Goal: Transaction & Acquisition: Purchase product/service

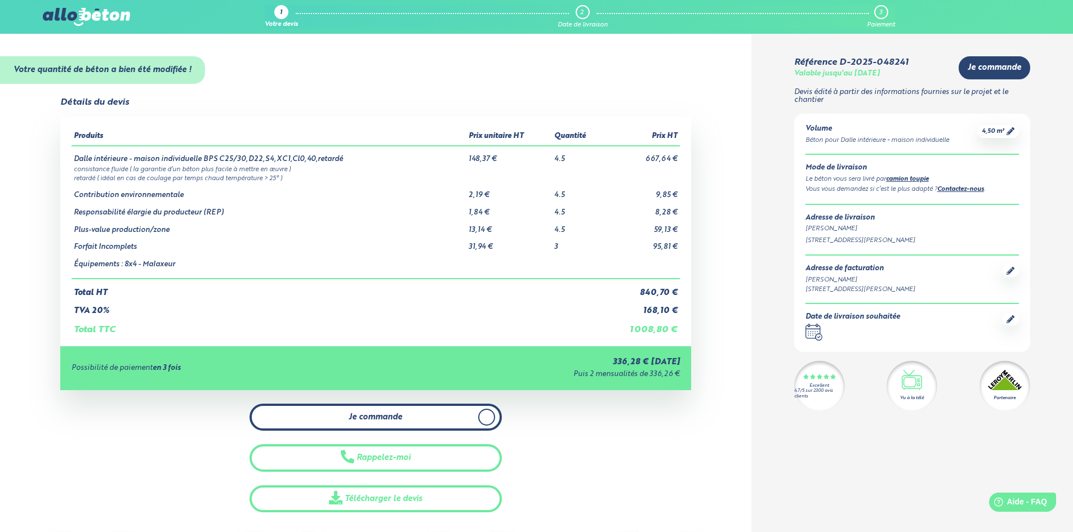
click at [399, 424] on link "Je commande" at bounding box center [376, 418] width 252 height 28
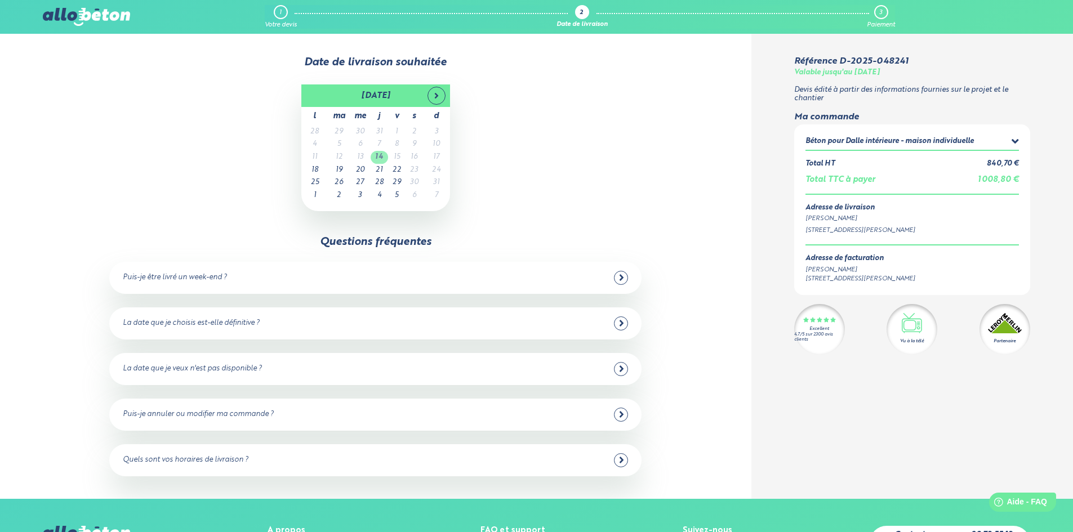
click at [378, 157] on td "14" at bounding box center [379, 157] width 17 height 13
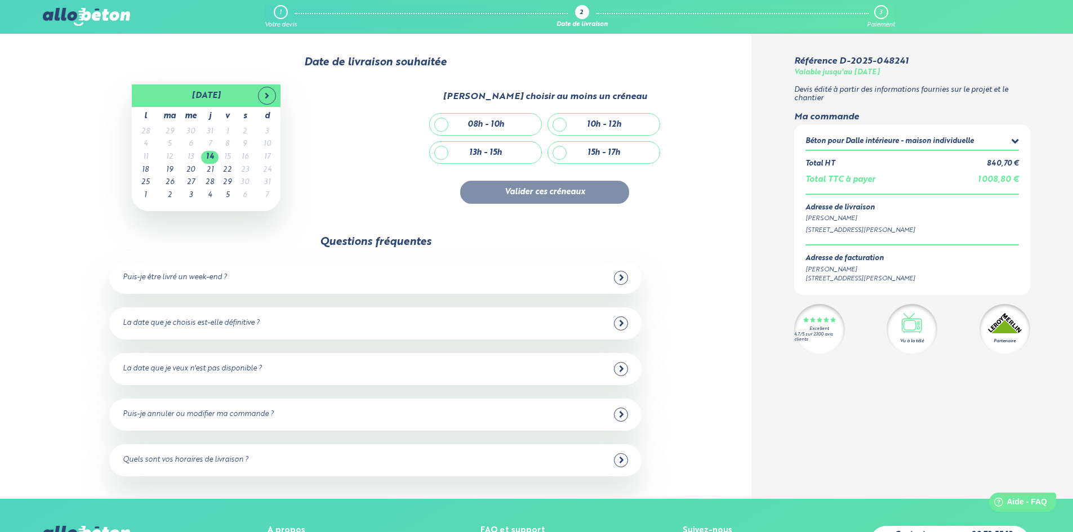
click at [444, 124] on div "08h - 10h" at bounding box center [486, 124] width 112 height 21
checkbox input "true"
click at [544, 194] on button "Valider ces créneaux" at bounding box center [544, 192] width 169 height 23
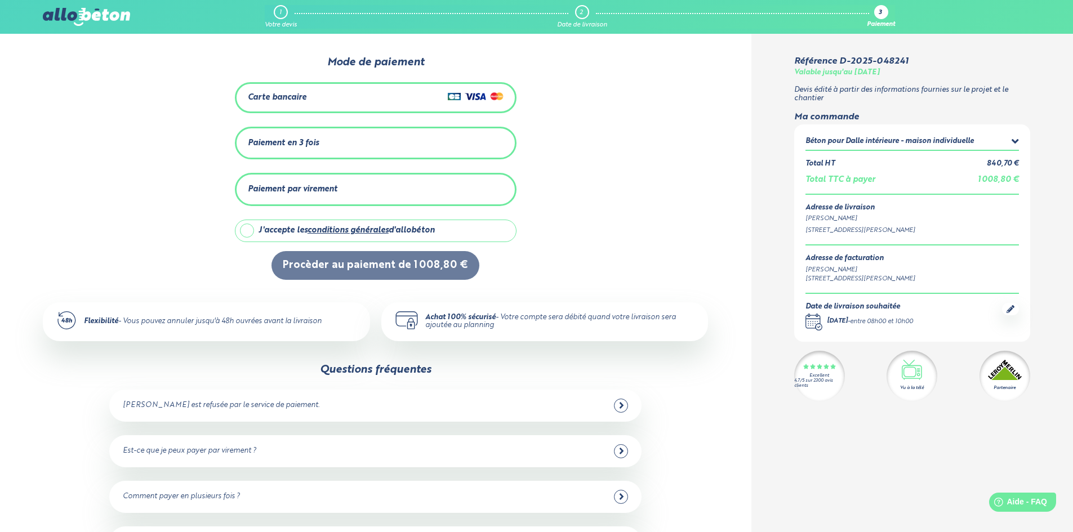
click at [326, 95] on div "Carte bancaire" at bounding box center [376, 98] width 256 height 16
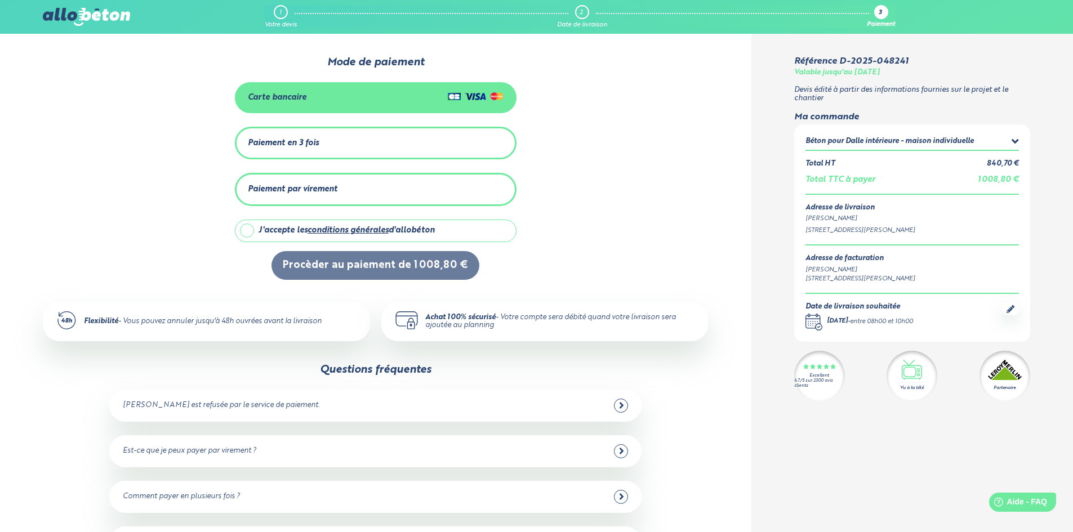
click at [248, 227] on label "J'accepte les conditions générales d'allobéton" at bounding box center [376, 231] width 282 height 23
checkbox input "true"
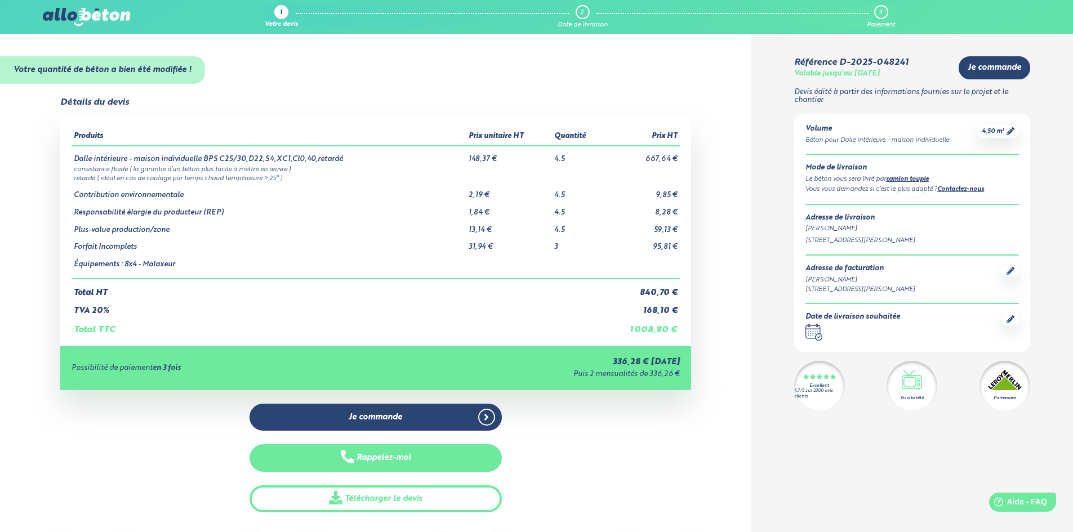
click at [371, 457] on button "Rappelez-moi" at bounding box center [376, 458] width 252 height 28
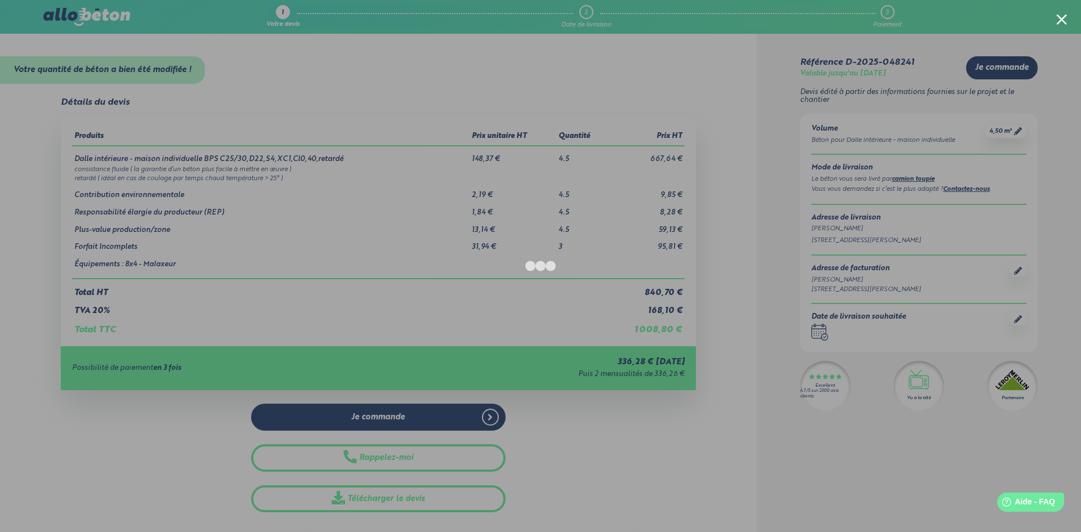
click at [778, 506] on div at bounding box center [540, 266] width 1081 height 532
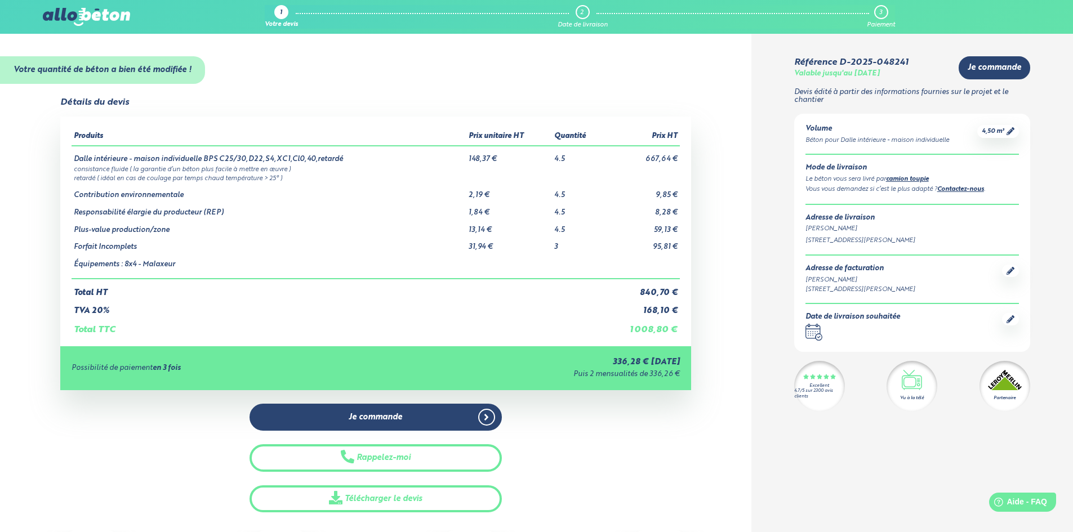
click at [281, 24] on div "Votre devis" at bounding box center [281, 24] width 33 height 7
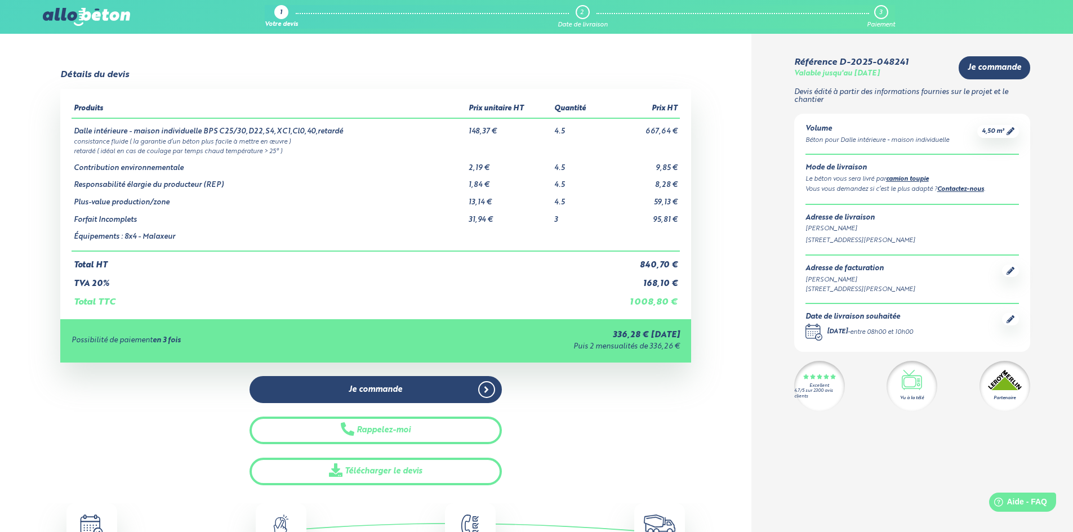
click at [953, 190] on link "Contactez-nous" at bounding box center [960, 189] width 47 height 6
click at [701, 407] on div "Détails du devis Produits Prix unitaire HT Quantité Prix HT Dalle intérieure - …" at bounding box center [375, 278] width 751 height 416
click at [1010, 269] on icon at bounding box center [1011, 271] width 8 height 8
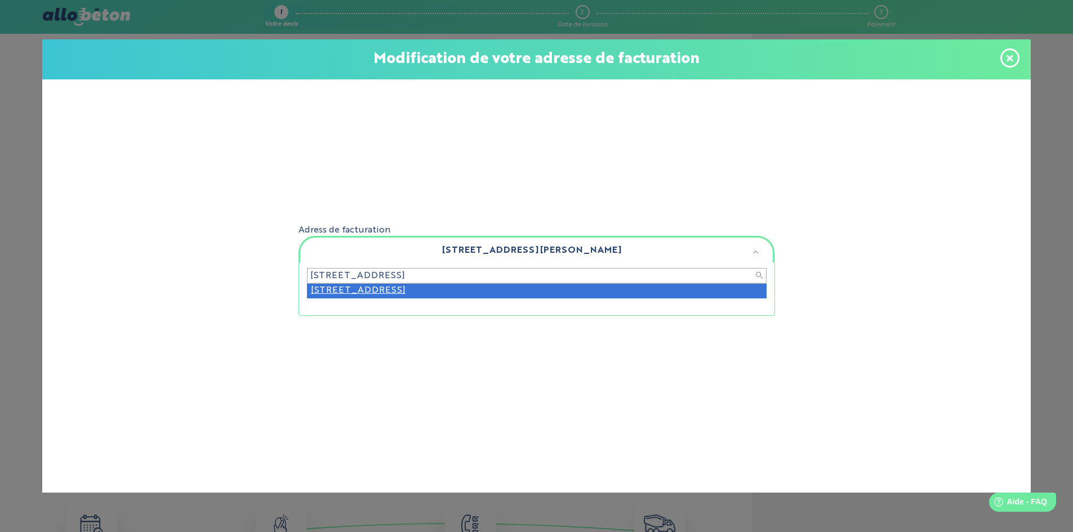
type input "[STREET_ADDRESS]"
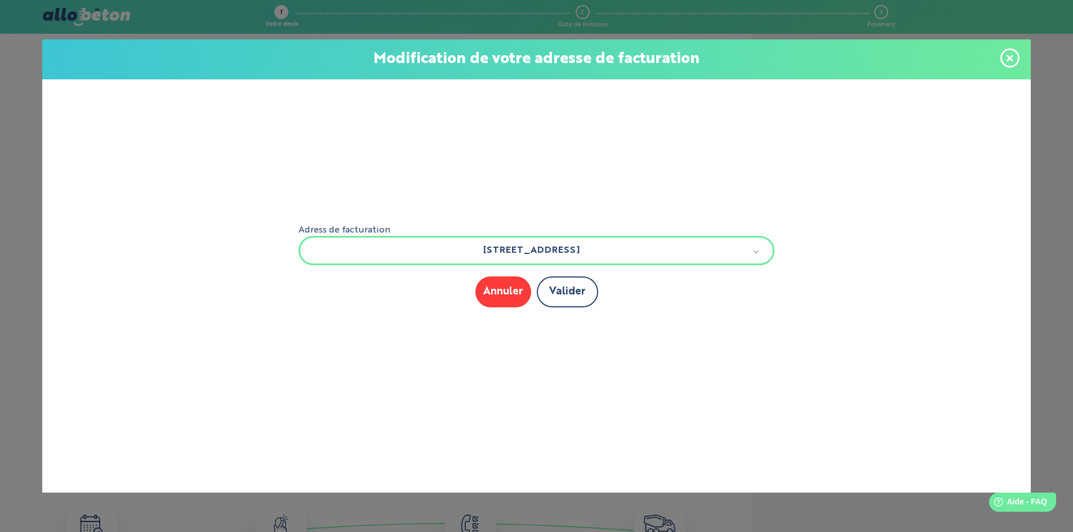
click at [566, 297] on button "Valider" at bounding box center [567, 292] width 61 height 31
